Goal: Task Accomplishment & Management: Manage account settings

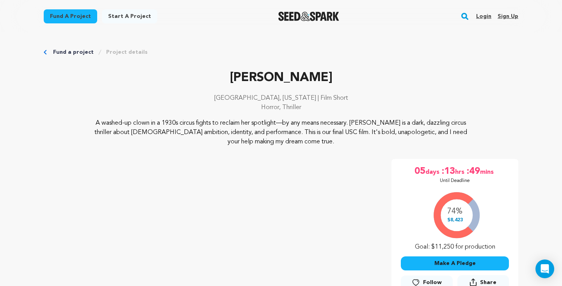
scroll to position [809, 0]
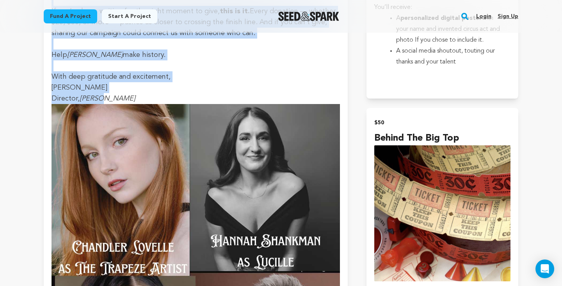
click at [484, 15] on link "Login" at bounding box center [483, 16] width 15 height 12
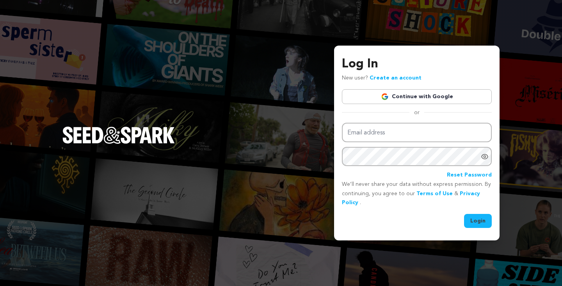
click at [441, 105] on div "Log In New user? Create an account Continue with Google or Email address Passwo…" at bounding box center [417, 142] width 150 height 174
click at [439, 94] on link "Continue with Google" at bounding box center [417, 96] width 150 height 15
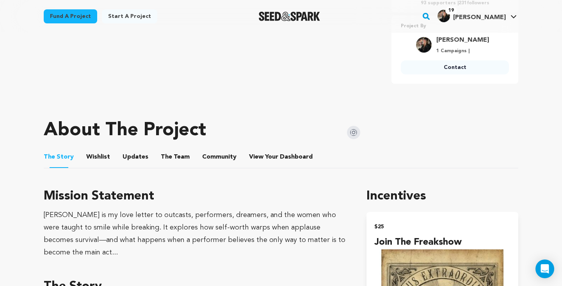
scroll to position [324, 0]
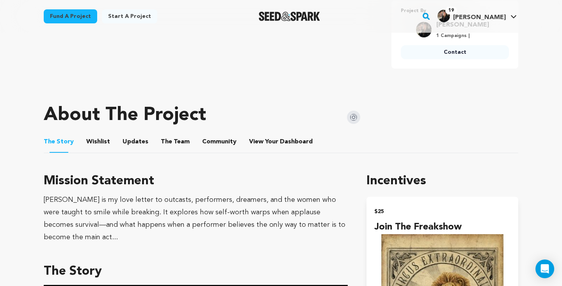
click at [136, 150] on button "Updates" at bounding box center [135, 143] width 19 height 19
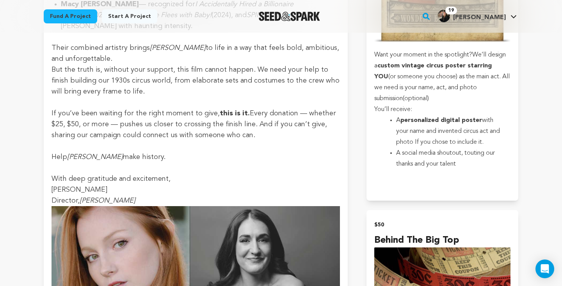
scroll to position [801, 0]
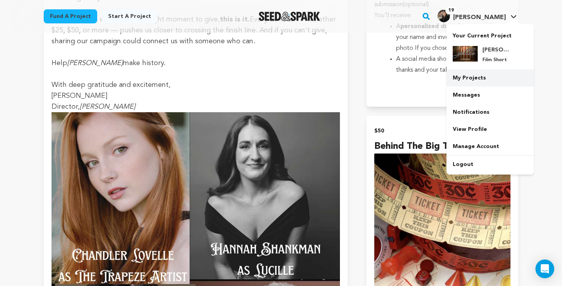
click at [479, 82] on link "My Projects" at bounding box center [489, 77] width 87 height 17
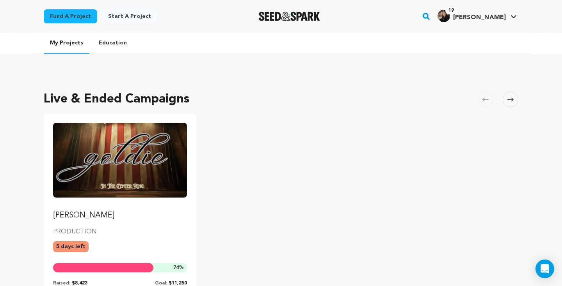
scroll to position [66, 0]
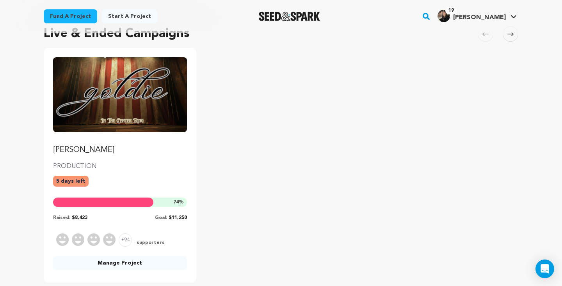
click at [138, 266] on link "Manage Project" at bounding box center [120, 263] width 134 height 14
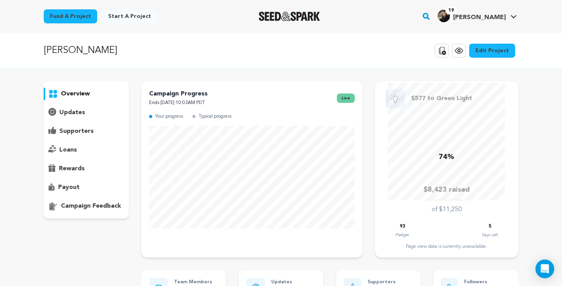
click at [503, 51] on link "Edit Project" at bounding box center [492, 51] width 46 height 14
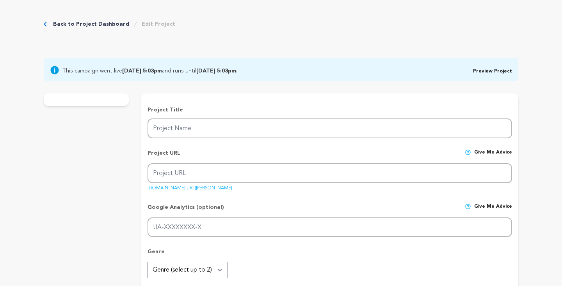
type input "[PERSON_NAME]"
type input "A circus clown fights to reclaim her spotlight—by any means necessary—in this t…"
type textarea "A washed-up clown in a 1930s circus fights to reclaim her spotlight—by any mean…"
type textarea "[PERSON_NAME] is my love letter to outcasts, performers, dreamers, and the wome…"
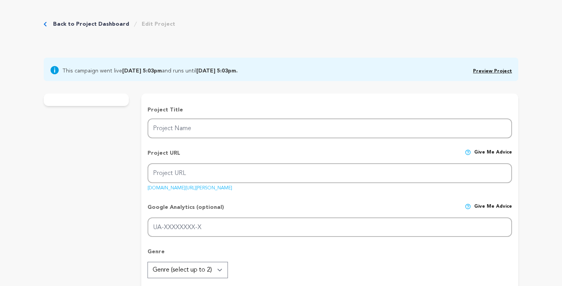
type textarea "USC's School of Cinematic Arts"
radio input "true"
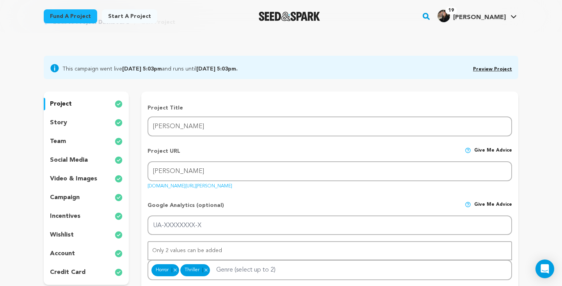
scroll to position [34, 0]
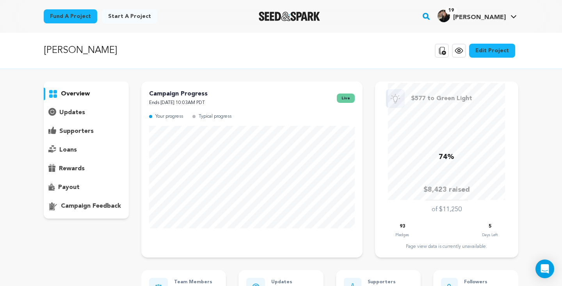
click at [74, 115] on p "updates" at bounding box center [72, 112] width 26 height 9
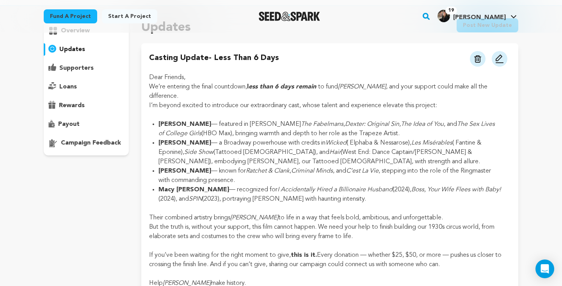
scroll to position [64, 0]
click at [498, 60] on img at bounding box center [499, 58] width 9 height 9
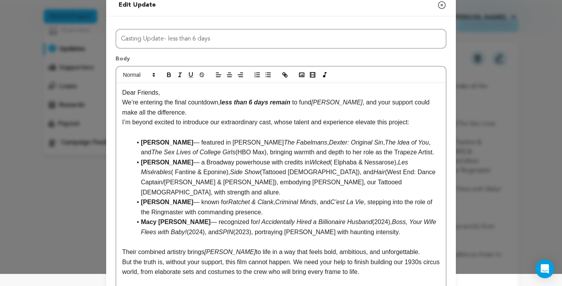
scroll to position [12, 0]
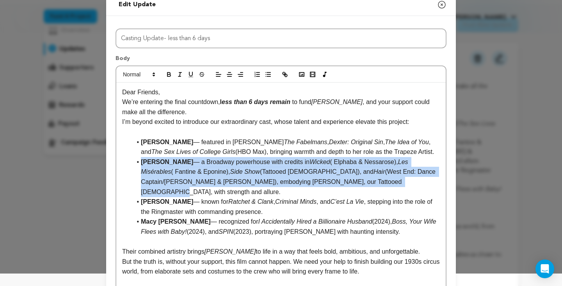
drag, startPoint x: 342, startPoint y: 193, endPoint x: 136, endPoint y: 175, distance: 207.5
click at [136, 175] on li "Hannah Shankman — a Broadway powerhouse with credits in Wicked ( Elphaba & Ness…" at bounding box center [285, 177] width 308 height 40
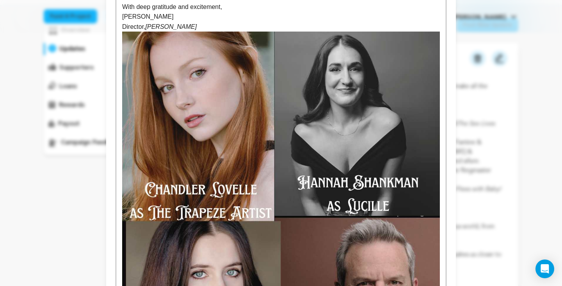
scroll to position [271, 0]
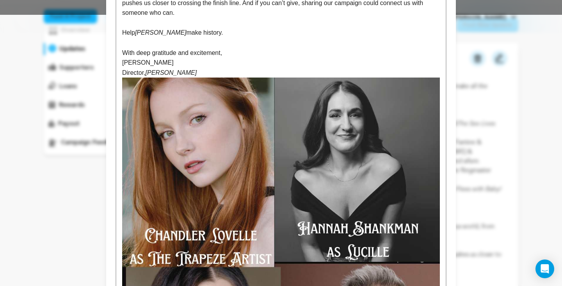
click at [337, 200] on img at bounding box center [281, 276] width 318 height 397
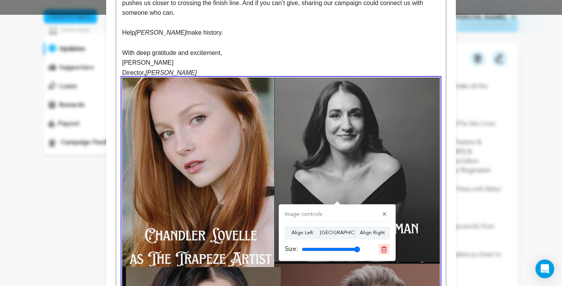
click at [385, 250] on icon at bounding box center [383, 249] width 7 height 7
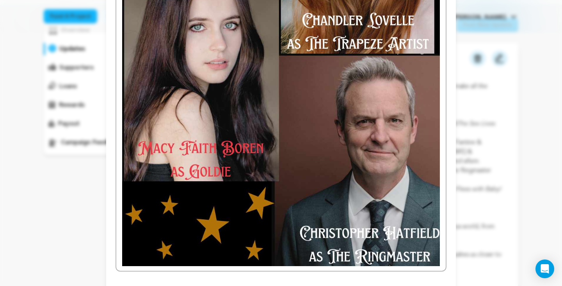
scroll to position [527, 0]
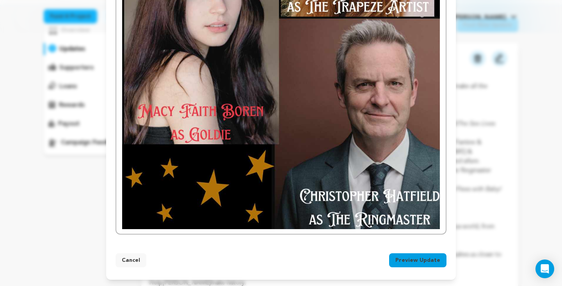
click at [404, 263] on button "Preview Update" at bounding box center [417, 261] width 57 height 14
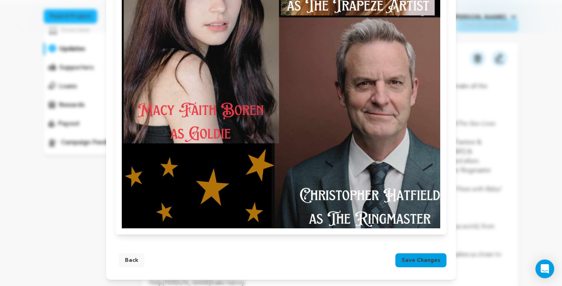
scroll to position [471, 0]
click at [405, 263] on span "Save changes" at bounding box center [420, 261] width 39 height 8
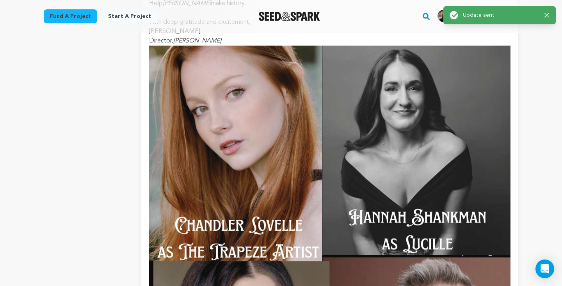
scroll to position [508, 0]
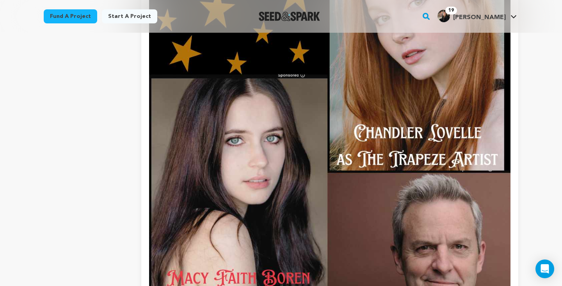
scroll to position [651, 0]
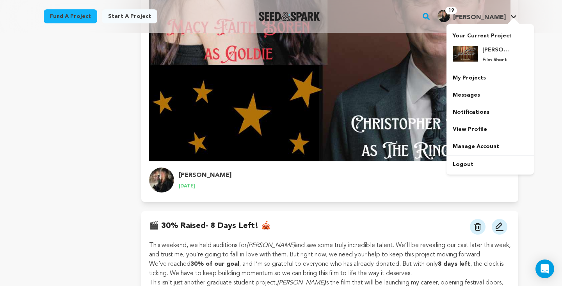
click at [450, 16] on img "Elise G.'s Profile" at bounding box center [443, 16] width 12 height 12
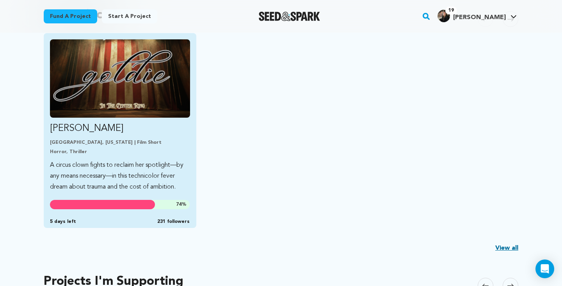
scroll to position [196, 0]
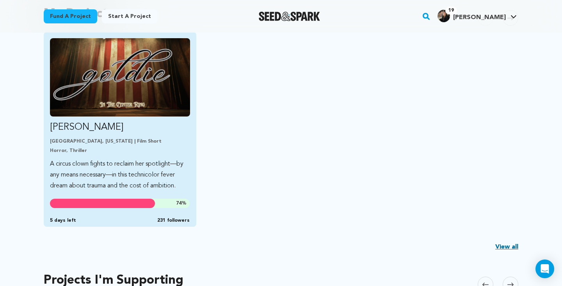
click at [86, 155] on link "Goldie Los Angeles, California | Film Short Horror, Thriller A circus clown fig…" at bounding box center [120, 114] width 140 height 153
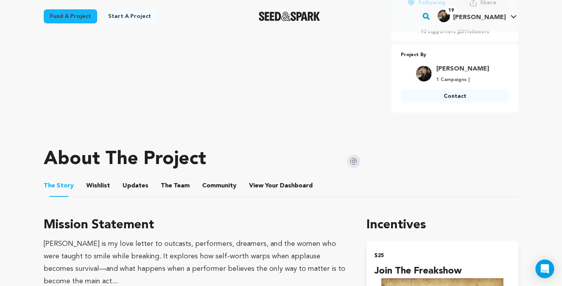
scroll to position [297, 0]
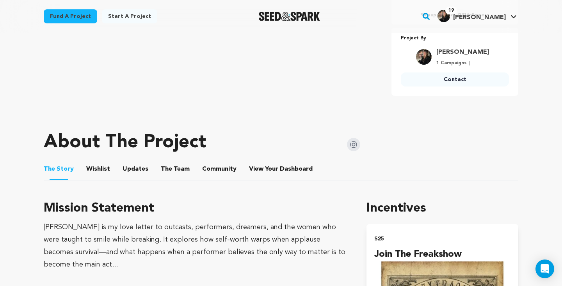
click at [129, 175] on button "Updates" at bounding box center [135, 170] width 19 height 19
